Goal: Information Seeking & Learning: Learn about a topic

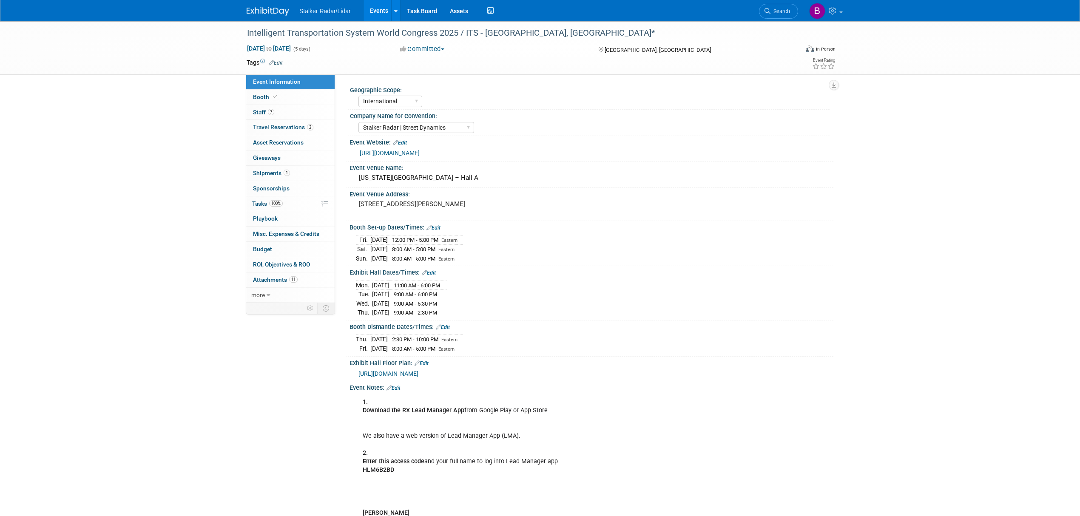
select select "International"
select select "Stalker Radar | Street Dynamics"
click at [782, 11] on span "Search" at bounding box center [780, 11] width 20 height 6
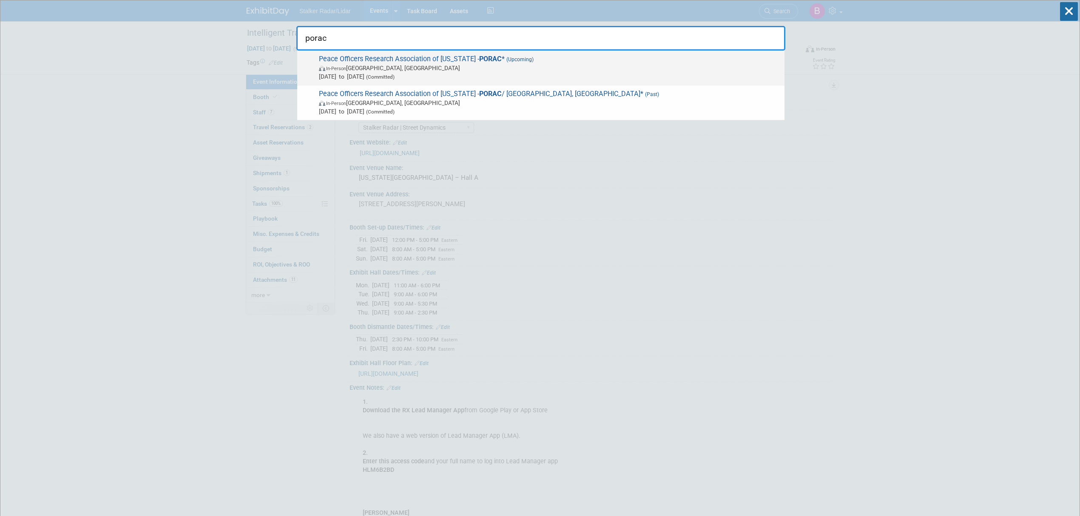
type input "porac"
click at [450, 57] on span "Peace Officers Research Association of California - PORAC * (Upcoming) In-Perso…" at bounding box center [548, 68] width 464 height 26
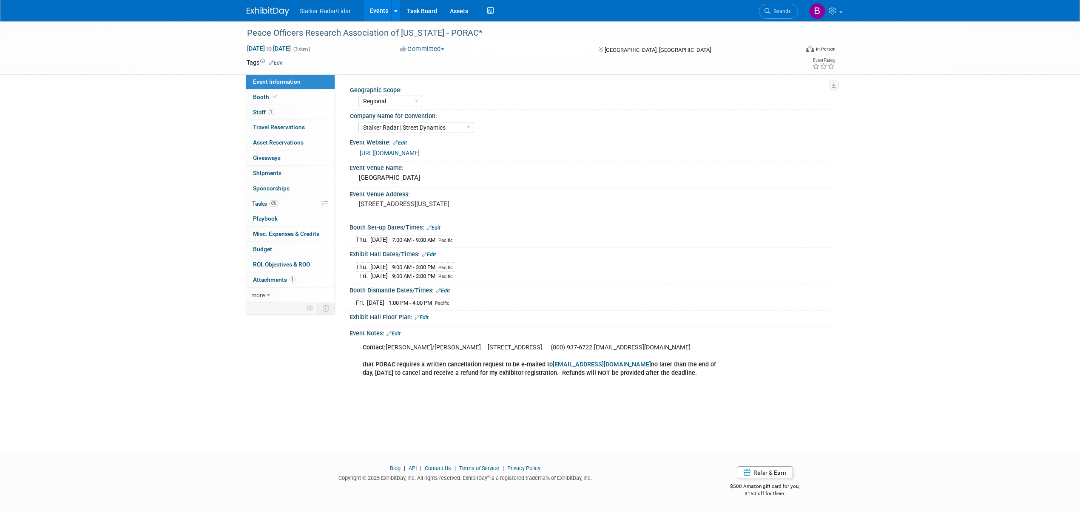
select select "Regional"
select select "Stalker Radar | Street Dynamics"
click at [773, 11] on span "Search" at bounding box center [780, 11] width 20 height 6
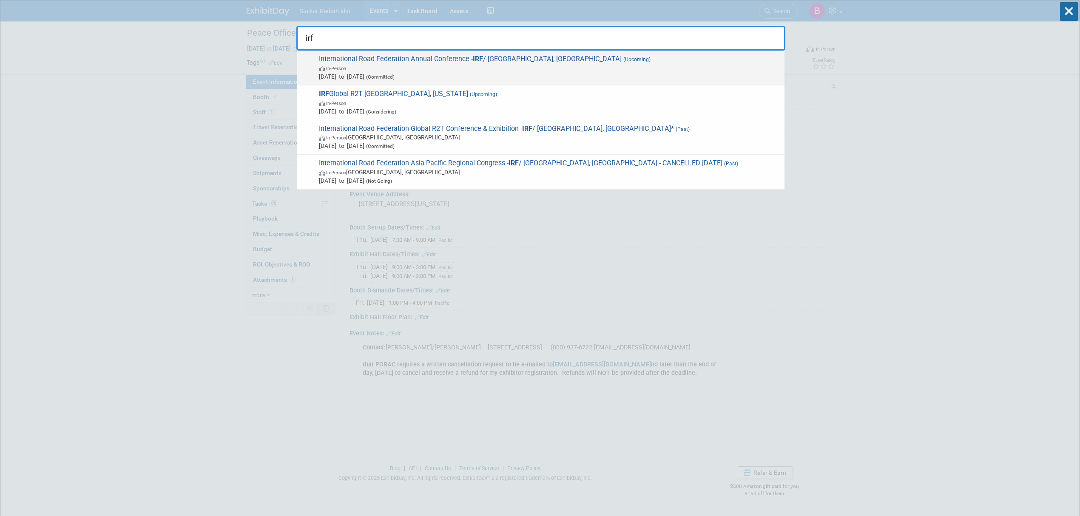
type input "irf"
click at [381, 66] on span "In-Person" at bounding box center [549, 68] width 461 height 9
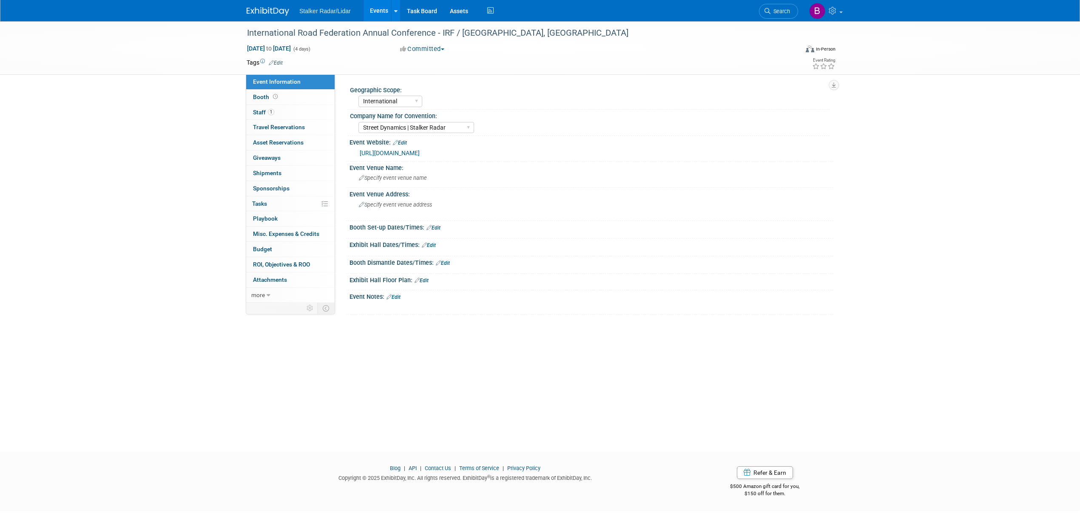
select select "International"
select select "Street Dynamics | Stalker Radar"
click at [286, 97] on link "Booth" at bounding box center [290, 97] width 88 height 15
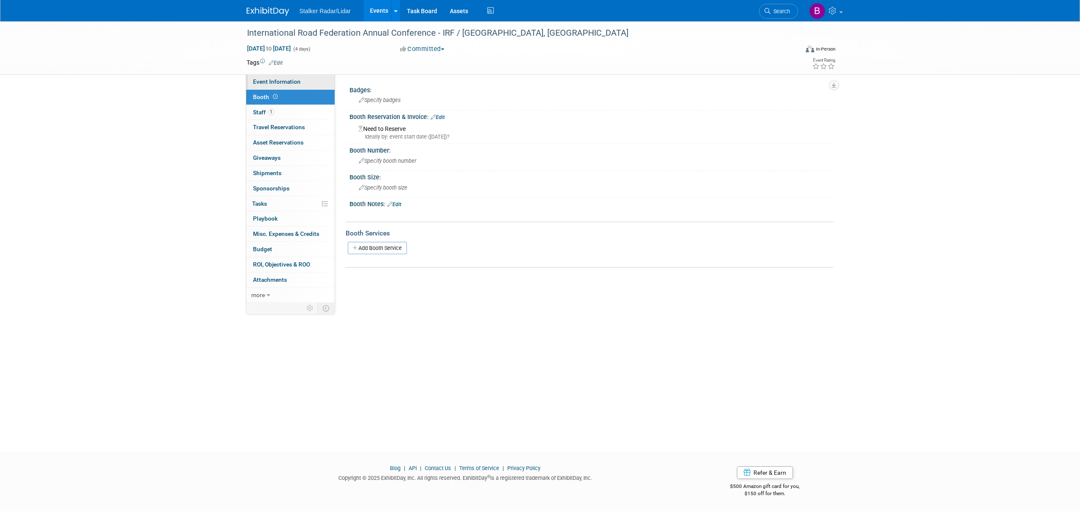
click at [284, 77] on link "Event Information" at bounding box center [290, 81] width 88 height 15
select select "International"
select select "Street Dynamics | Stalker Radar"
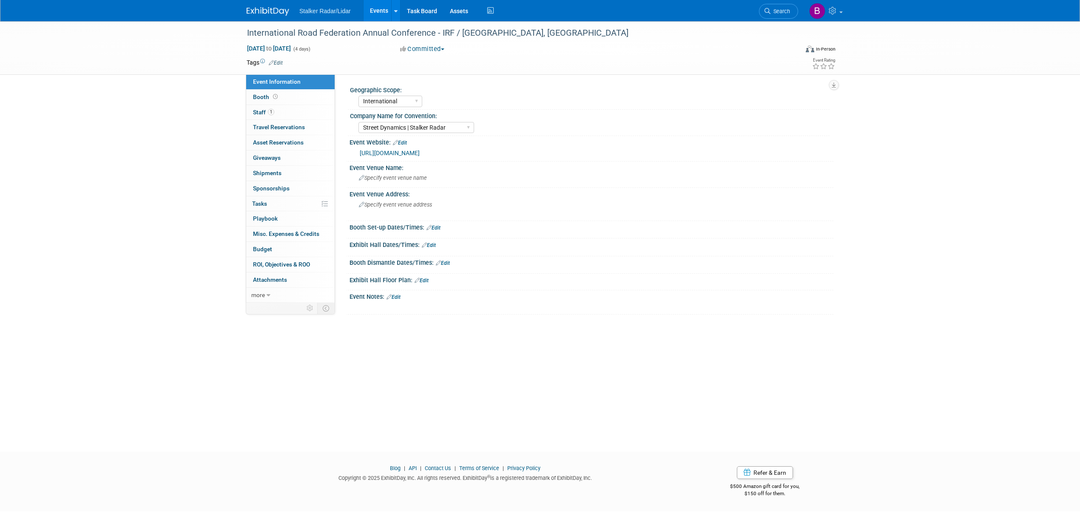
click at [704, 273] on div "Booth Dismantle Dates/Times: Edit Save Changes Cancel" at bounding box center [590, 265] width 488 height 18
click at [369, 12] on link "Events" at bounding box center [379, 10] width 31 height 21
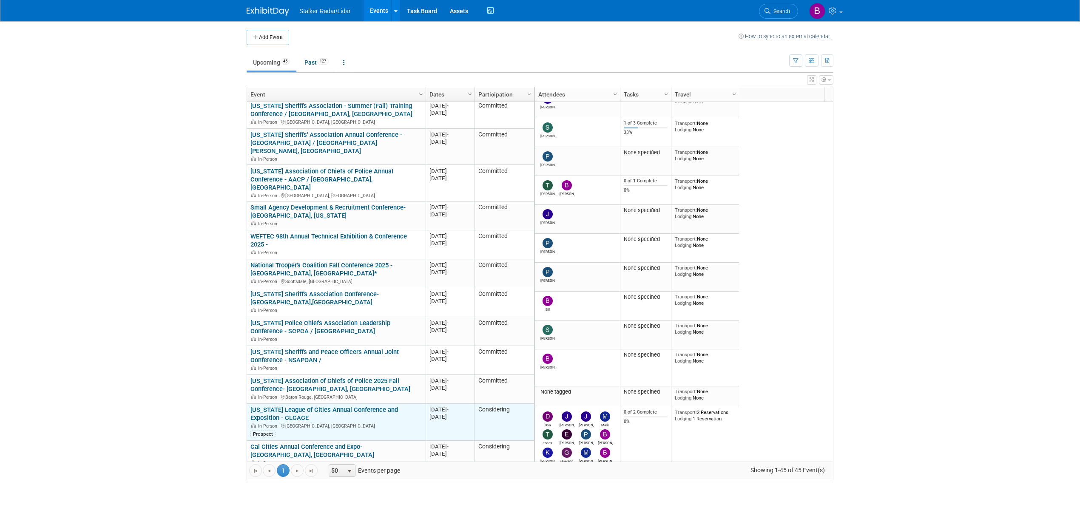
scroll to position [408, 0]
